Goal: Task Accomplishment & Management: Use online tool/utility

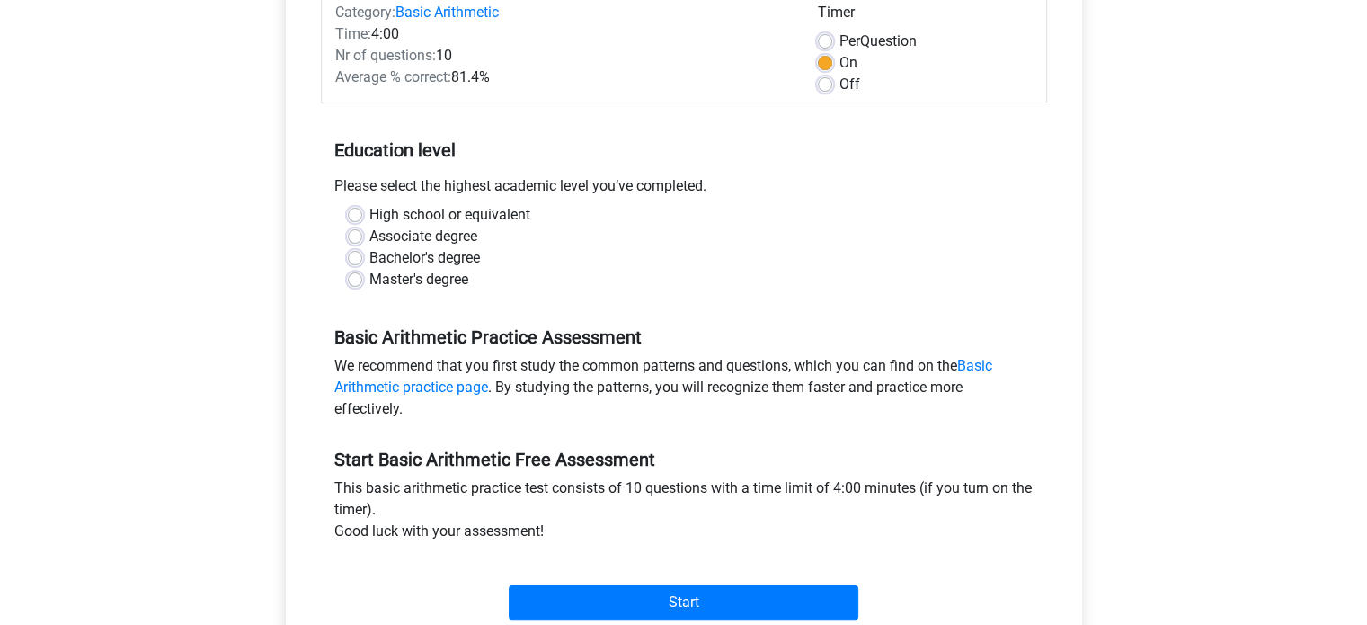
scroll to position [360, 0]
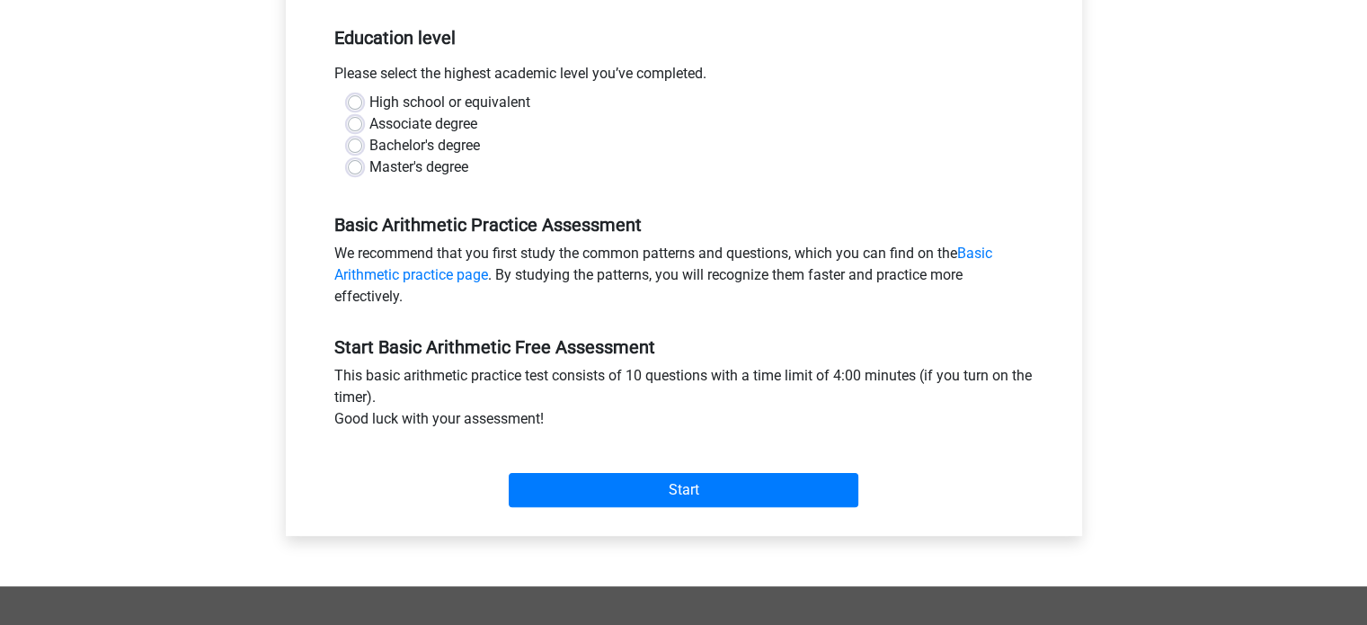
click at [407, 103] on label "High school or equivalent" at bounding box center [449, 103] width 161 height 22
click at [362, 103] on input "High school or equivalent" at bounding box center [355, 101] width 14 height 18
radio input "true"
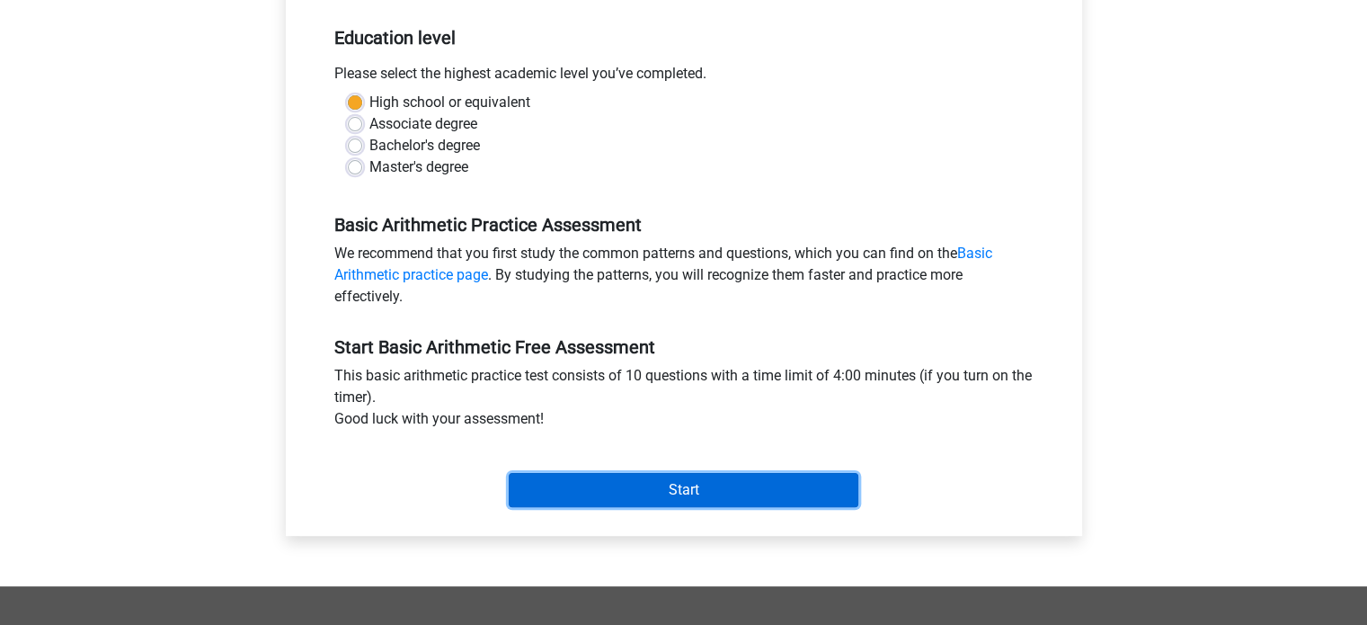
click at [533, 474] on input "Start" at bounding box center [684, 490] width 350 height 34
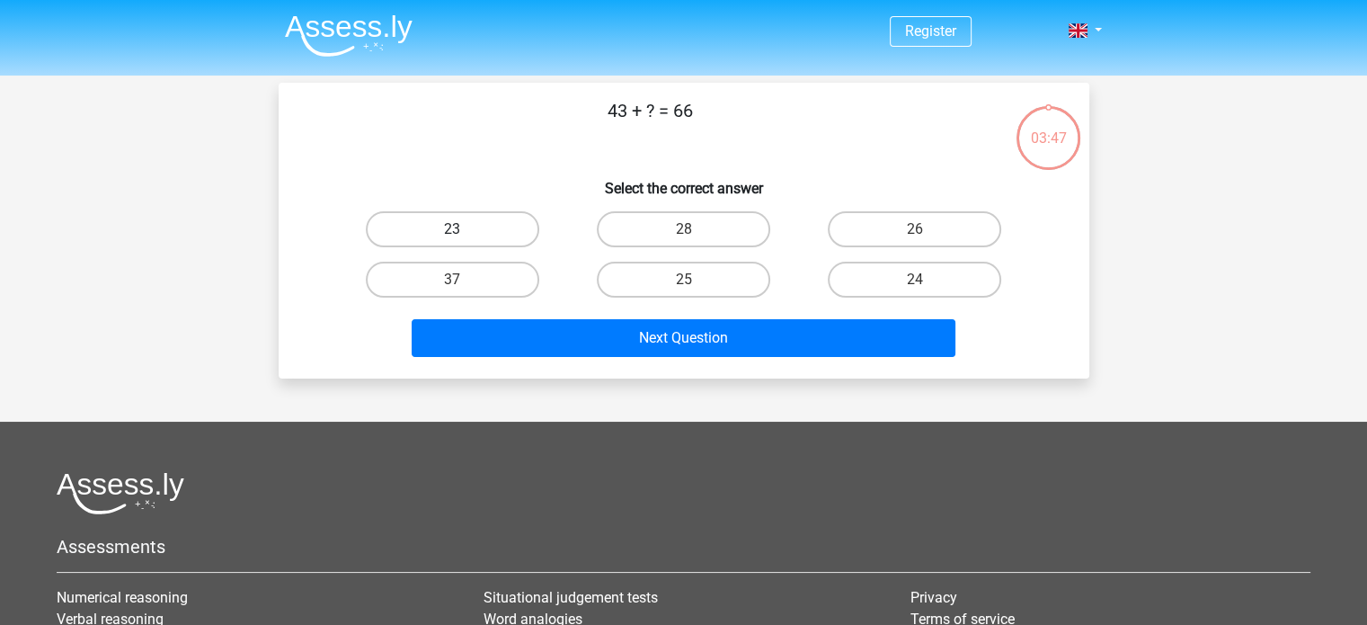
click at [479, 224] on label "23" at bounding box center [452, 229] width 173 height 36
click at [464, 229] on input "23" at bounding box center [458, 235] width 12 height 12
radio input "true"
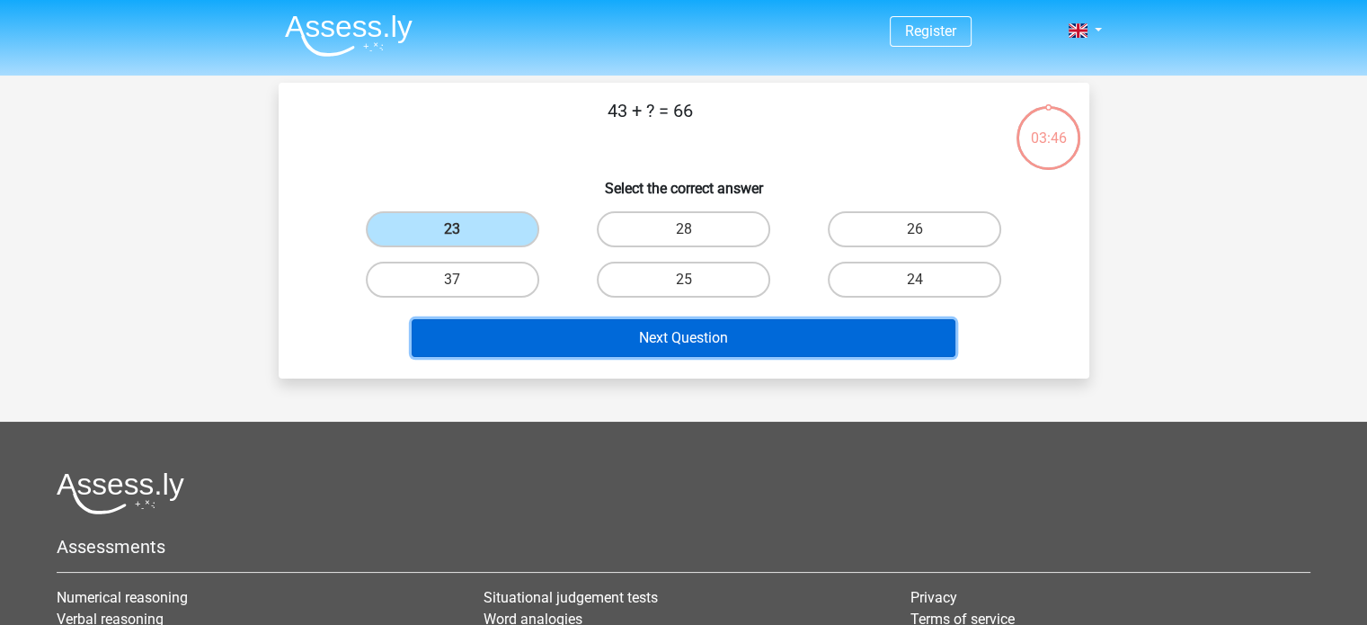
click at [648, 341] on button "Next Question" at bounding box center [684, 338] width 544 height 38
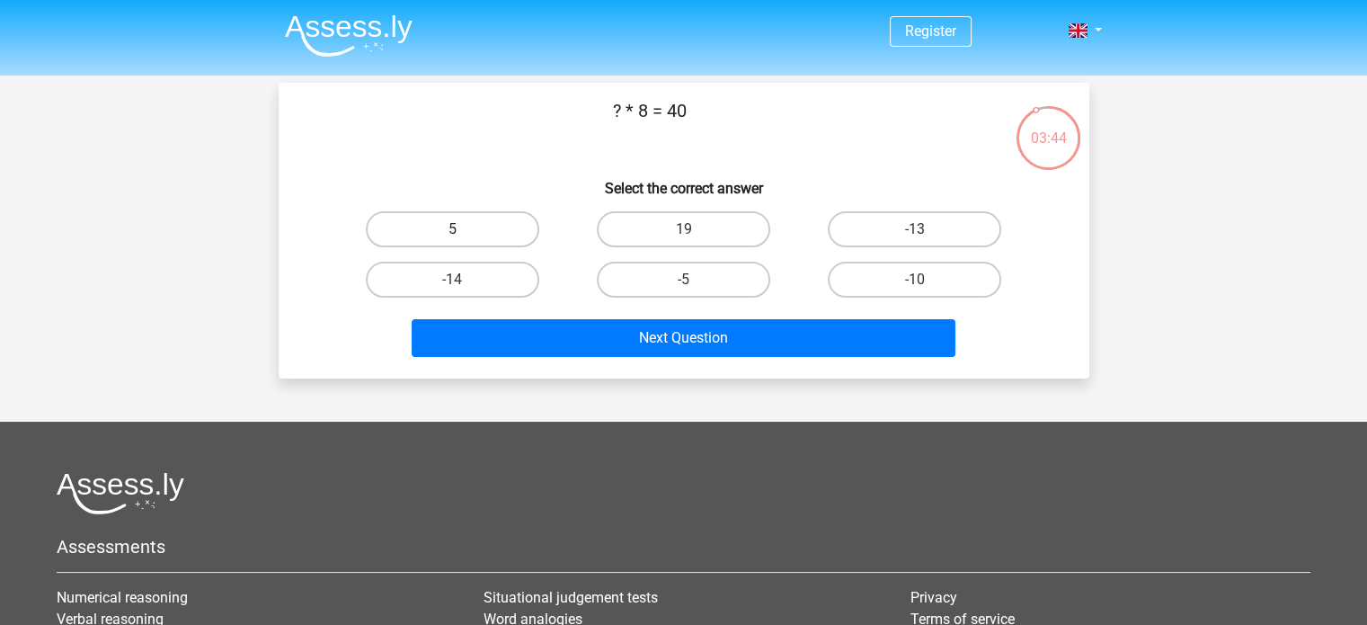
click at [435, 236] on label "5" at bounding box center [452, 229] width 173 height 36
click at [452, 236] on input "5" at bounding box center [458, 235] width 12 height 12
radio input "true"
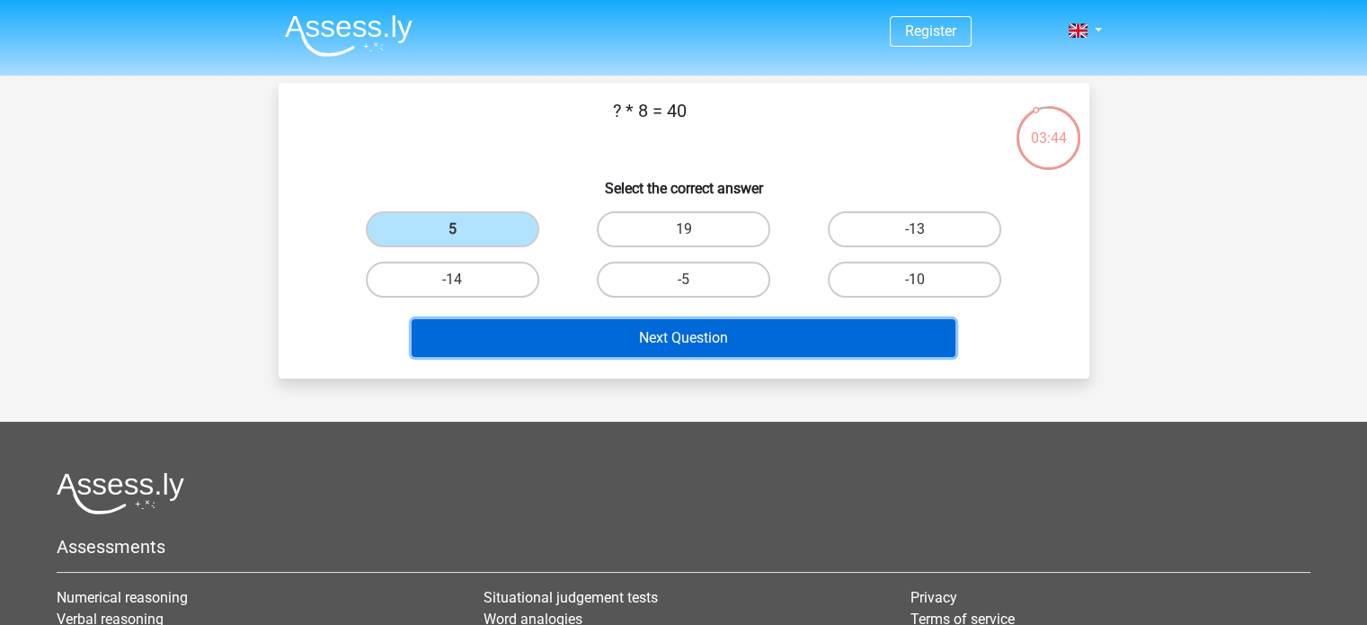
click at [542, 333] on button "Next Question" at bounding box center [684, 338] width 544 height 38
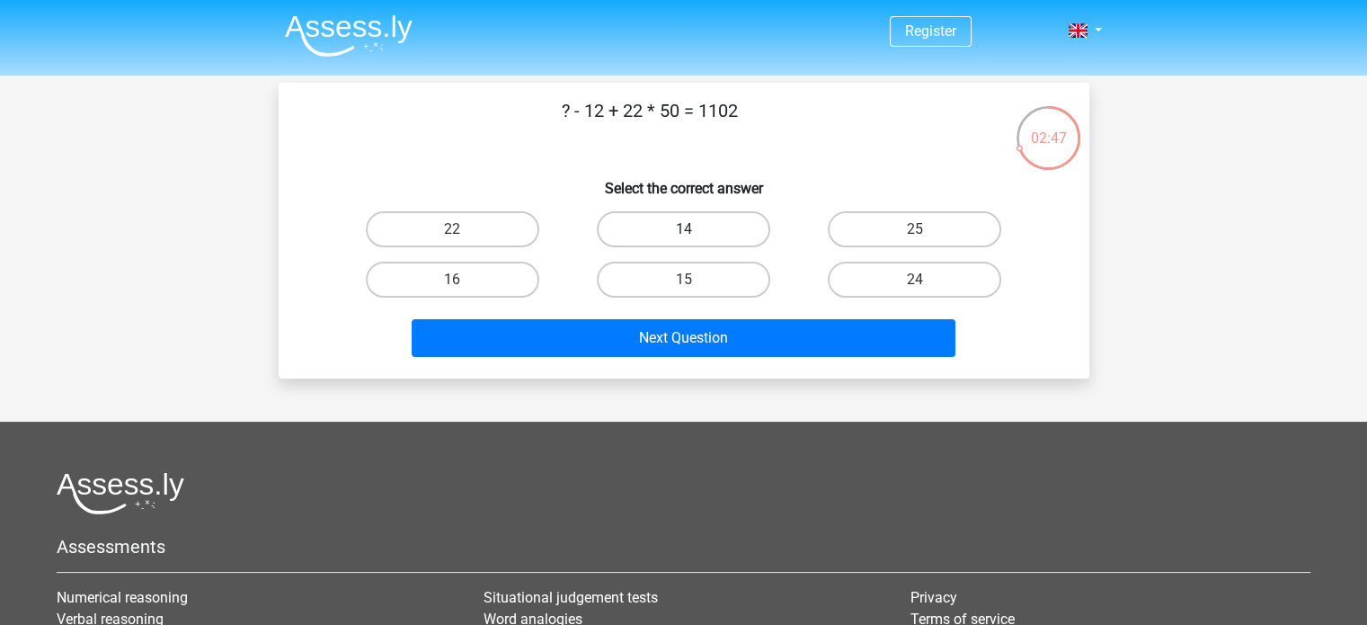
click at [666, 235] on label "14" at bounding box center [683, 229] width 173 height 36
click at [683, 235] on input "14" at bounding box center [689, 235] width 12 height 12
radio input "true"
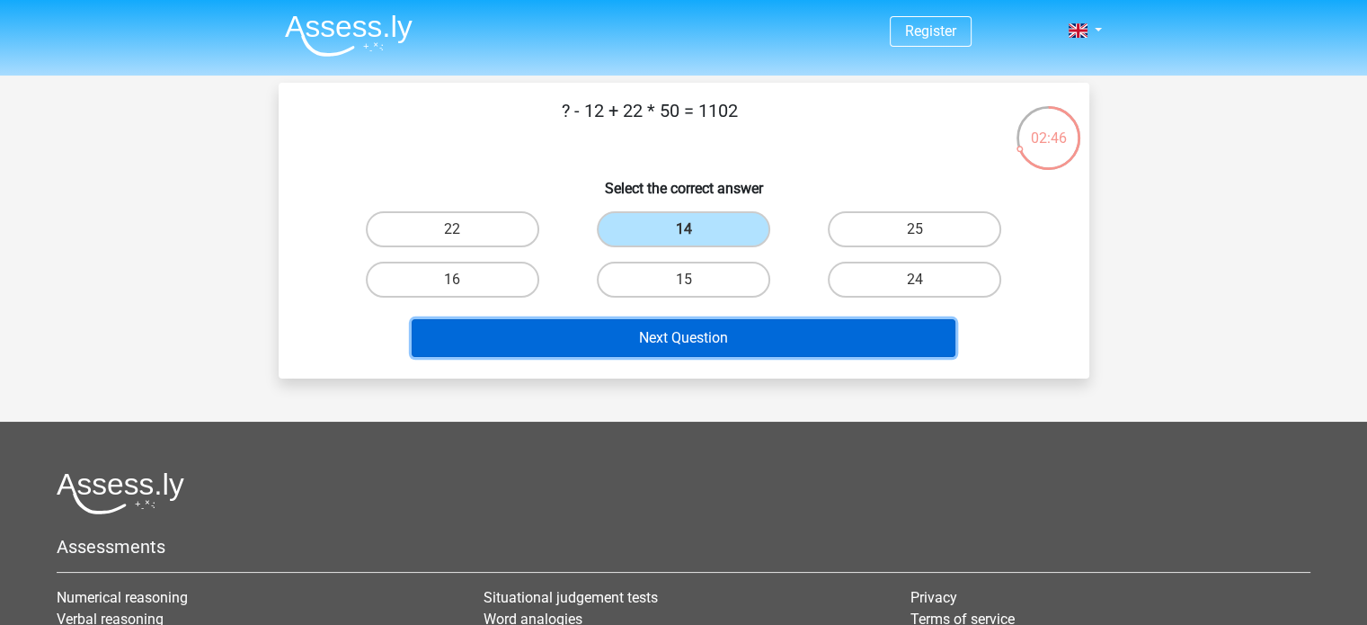
click at [649, 348] on button "Next Question" at bounding box center [684, 338] width 544 height 38
